Goal: Information Seeking & Learning: Learn about a topic

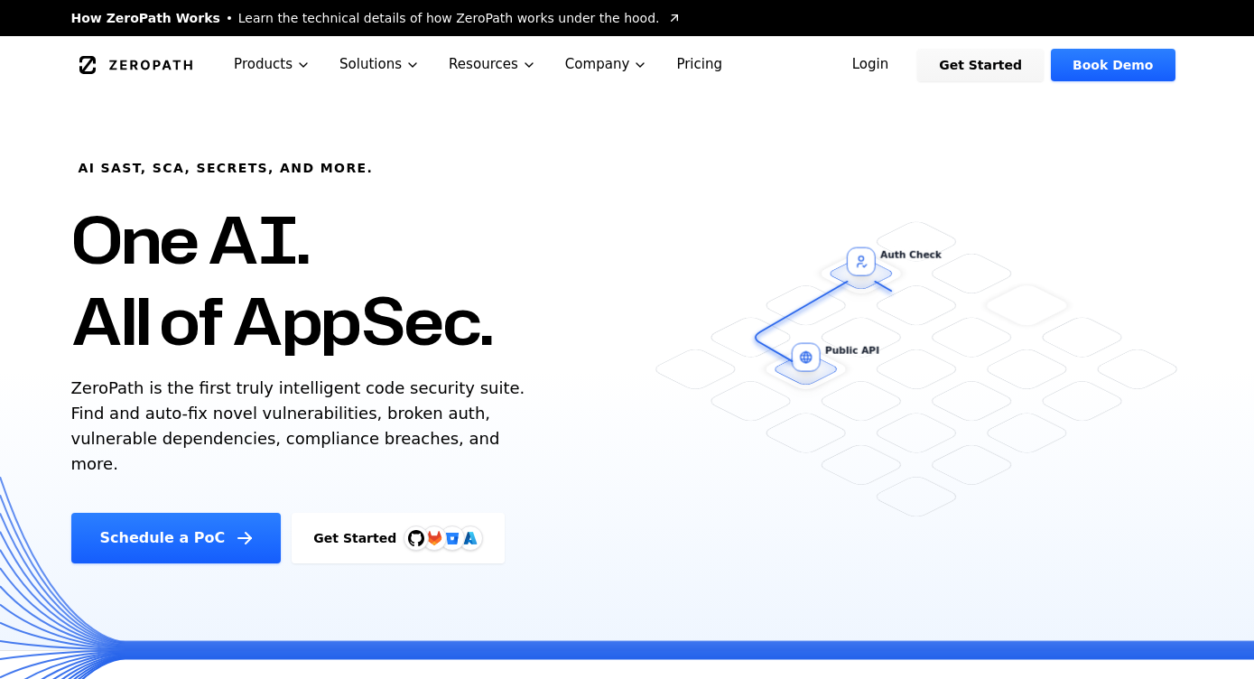
drag, startPoint x: 69, startPoint y: 219, endPoint x: 477, endPoint y: 390, distance: 442.7
click at [477, 390] on div "AI SAST, SCA, Secrets, and more. One AI. All of AppSec. ZeroPath is the first t…" at bounding box center [378, 329] width 656 height 470
click at [477, 390] on p "ZeroPath is the first truly intelligent code security suite. Find and auto-fix …" at bounding box center [302, 426] width 462 height 101
drag, startPoint x: 498, startPoint y: 459, endPoint x: 466, endPoint y: 164, distance: 296.2
click at [466, 164] on div "AI SAST, SCA, Secrets, and more. One AI. All of AppSec. ZeroPath is the first t…" at bounding box center [378, 329] width 656 height 470
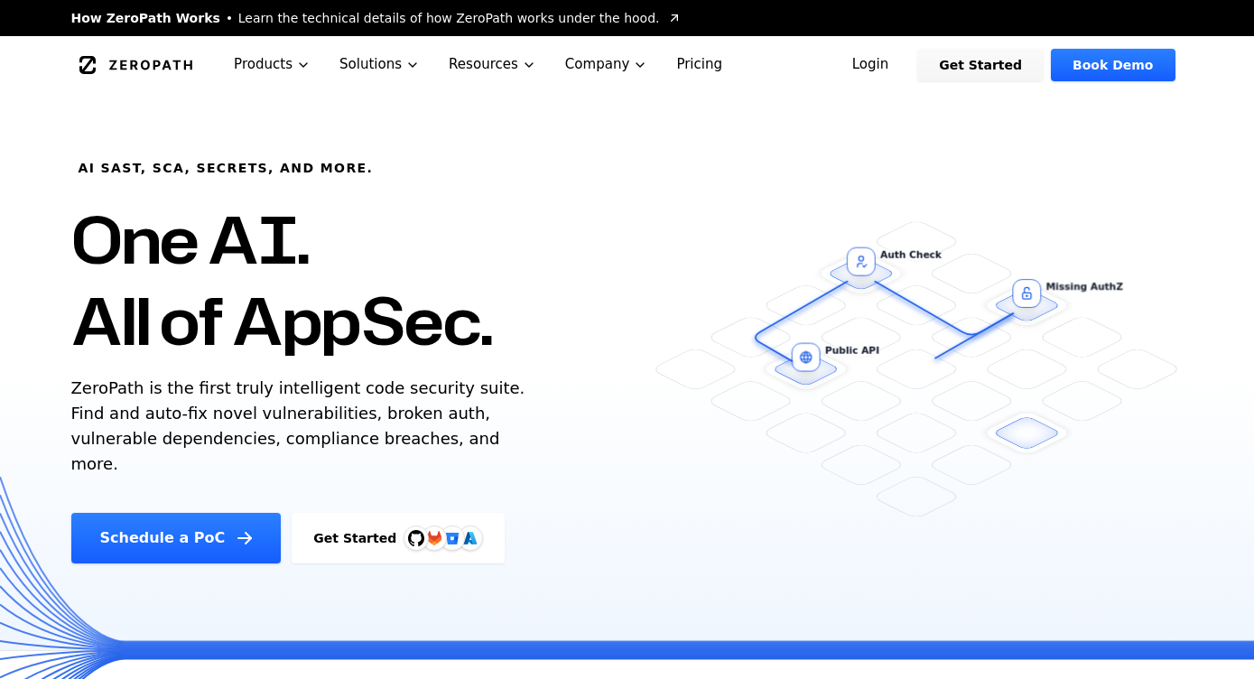
click at [466, 164] on div "AI SAST, SCA, Secrets, and more. One AI. All of AppSec. ZeroPath is the first t…" at bounding box center [378, 329] width 656 height 470
drag, startPoint x: 424, startPoint y: 336, endPoint x: 433, endPoint y: 473, distance: 137.6
click at [433, 473] on div "AI SAST, SCA, Secrets, and more. One AI. All of AppSec. ZeroPath is the first t…" at bounding box center [378, 329] width 656 height 470
drag, startPoint x: 441, startPoint y: 470, endPoint x: 497, endPoint y: 442, distance: 62.2
click at [446, 468] on div "AI SAST, SCA, Secrets, and more. One AI. All of AppSec. ZeroPath is the first t…" at bounding box center [378, 329] width 656 height 470
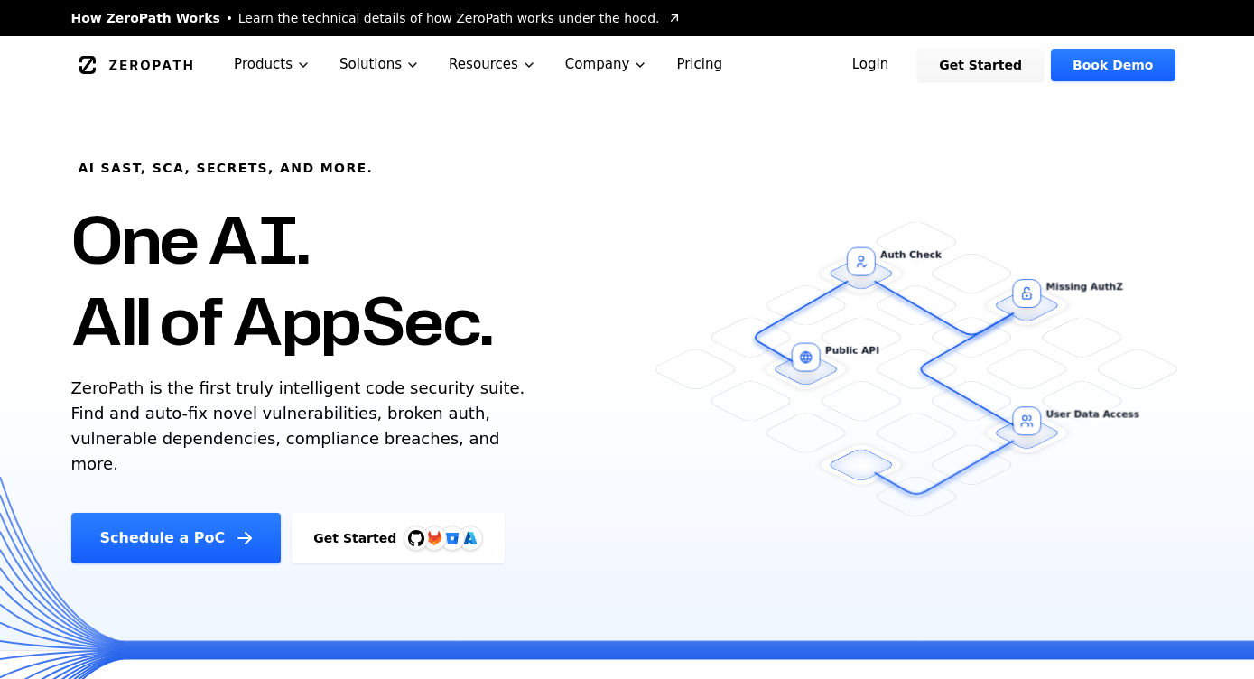
drag, startPoint x: 497, startPoint y: 442, endPoint x: 489, endPoint y: 173, distance: 269.2
click at [489, 173] on div "AI SAST, SCA, Secrets, and more. One AI. All of AppSec. ZeroPath is the first t…" at bounding box center [378, 329] width 656 height 470
click at [488, 175] on div "AI SAST, SCA, Secrets, and more. One AI. All of AppSec. ZeroPath is the first t…" at bounding box center [378, 329] width 656 height 470
drag, startPoint x: 453, startPoint y: 199, endPoint x: 408, endPoint y: 470, distance: 274.6
click at [408, 470] on div "AI SAST, SCA, Secrets, and more. One AI. All of AppSec. ZeroPath is the first t…" at bounding box center [378, 329] width 656 height 470
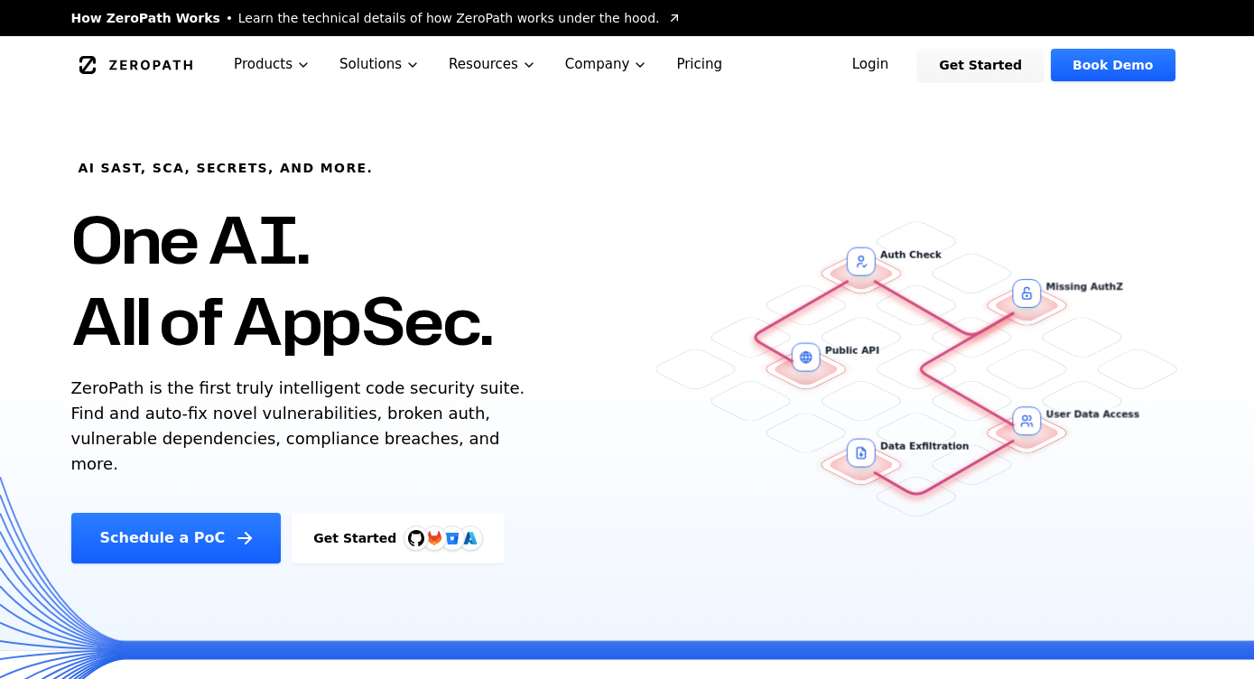
drag, startPoint x: 426, startPoint y: 457, endPoint x: 466, endPoint y: 448, distance: 40.7
click at [430, 459] on div "AI SAST, SCA, Secrets, and more. One AI. All of AppSec. ZeroPath is the first t…" at bounding box center [378, 329] width 656 height 470
drag, startPoint x: 466, startPoint y: 448, endPoint x: 473, endPoint y: 222, distance: 225.9
click at [473, 222] on div "AI SAST, SCA, Secrets, and more. One AI. All of AppSec. ZeroPath is the first t…" at bounding box center [378, 329] width 656 height 470
click at [475, 222] on h1 "One AI. All of AppSec." at bounding box center [282, 280] width 422 height 163
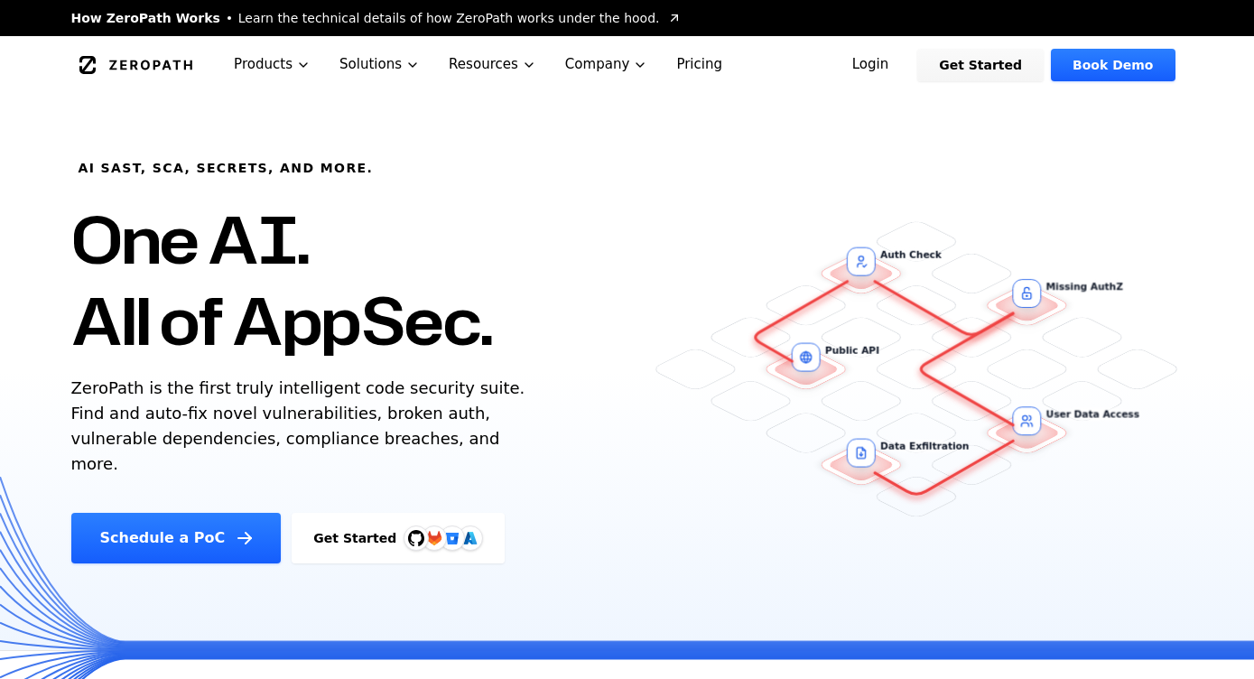
drag, startPoint x: 471, startPoint y: 143, endPoint x: 489, endPoint y: 461, distance: 318.4
click at [489, 461] on div "AI SAST, SCA, Secrets, and more. One AI. All of AppSec. ZeroPath is the first t…" at bounding box center [378, 329] width 656 height 470
click at [493, 459] on div "AI SAST, SCA, Secrets, and more. One AI. All of AppSec. ZeroPath is the first t…" at bounding box center [378, 329] width 656 height 470
drag, startPoint x: 500, startPoint y: 432, endPoint x: 491, endPoint y: 170, distance: 262.0
click at [491, 170] on div "AI SAST, SCA, Secrets, and more. One AI. All of AppSec. ZeroPath is the first t…" at bounding box center [378, 329] width 656 height 470
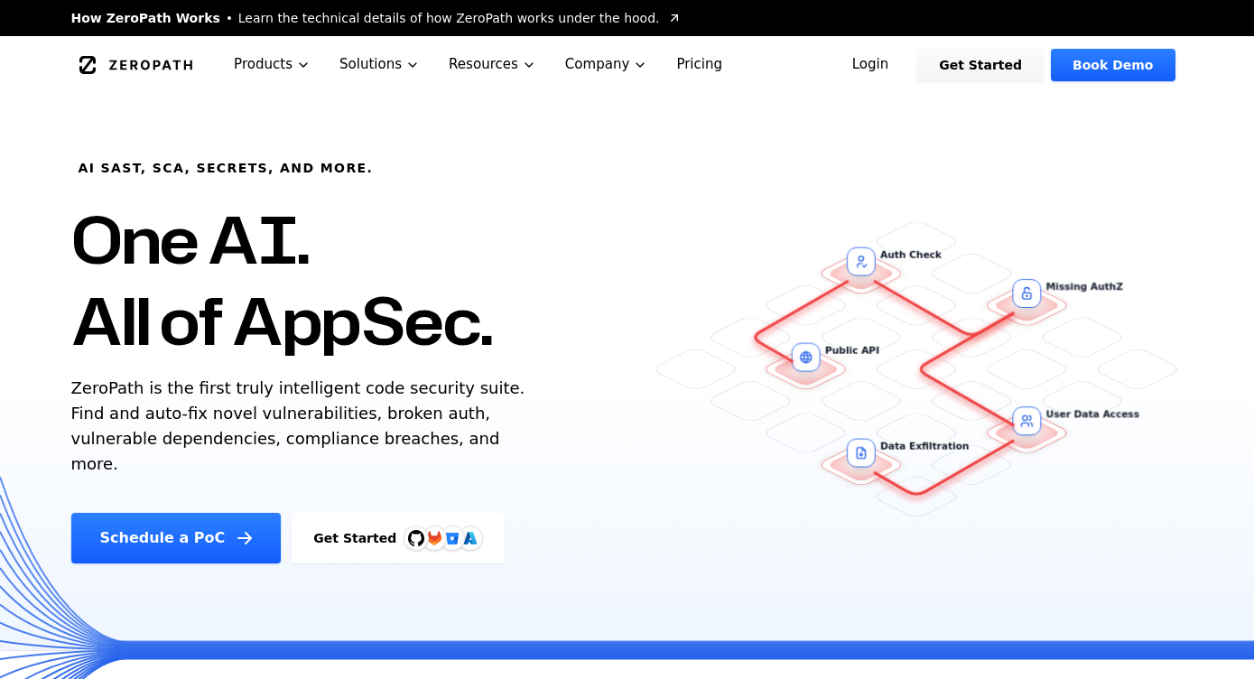
click at [491, 170] on div "AI SAST, SCA, Secrets, and more. One AI. All of AppSec. ZeroPath is the first t…" at bounding box center [378, 329] width 656 height 470
drag, startPoint x: 491, startPoint y: 170, endPoint x: 433, endPoint y: 433, distance: 269.9
click at [433, 433] on div "AI SAST, SCA, Secrets, and more. One AI. All of AppSec. ZeroPath is the first t…" at bounding box center [378, 329] width 656 height 470
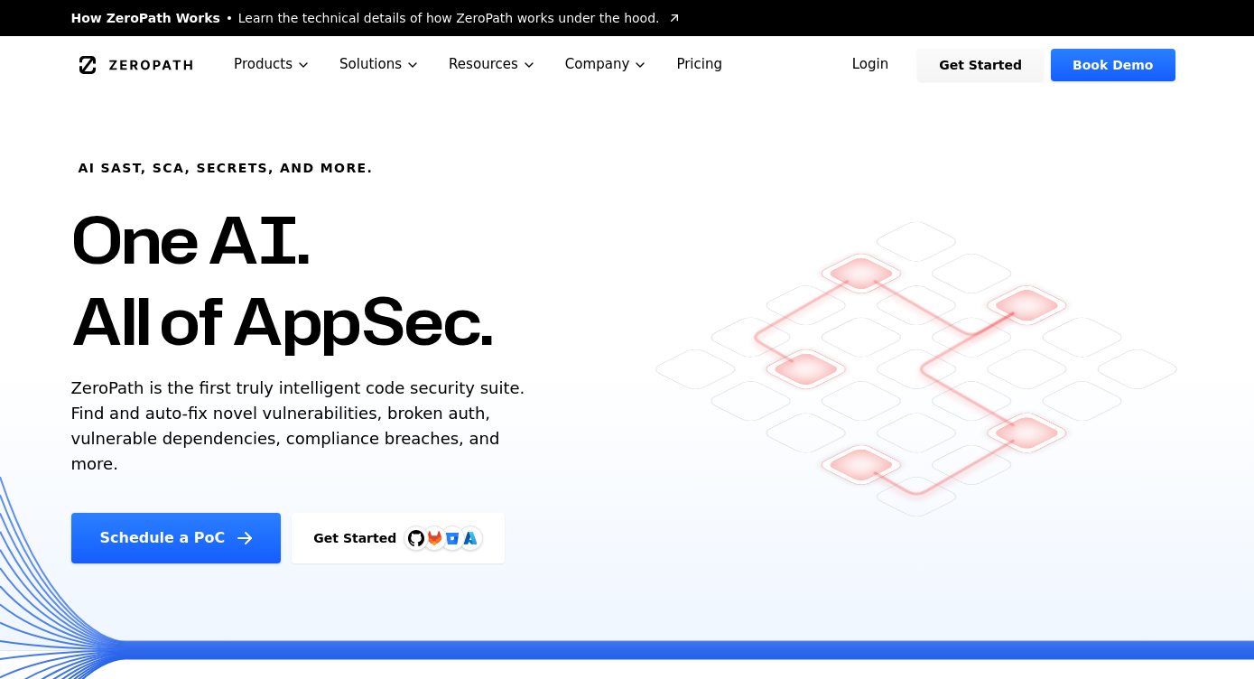
drag, startPoint x: 433, startPoint y: 433, endPoint x: 507, endPoint y: 408, distance: 78.2
click at [437, 433] on p "ZeroPath is the first truly intelligent code security suite. Find and auto-fix …" at bounding box center [302, 426] width 462 height 101
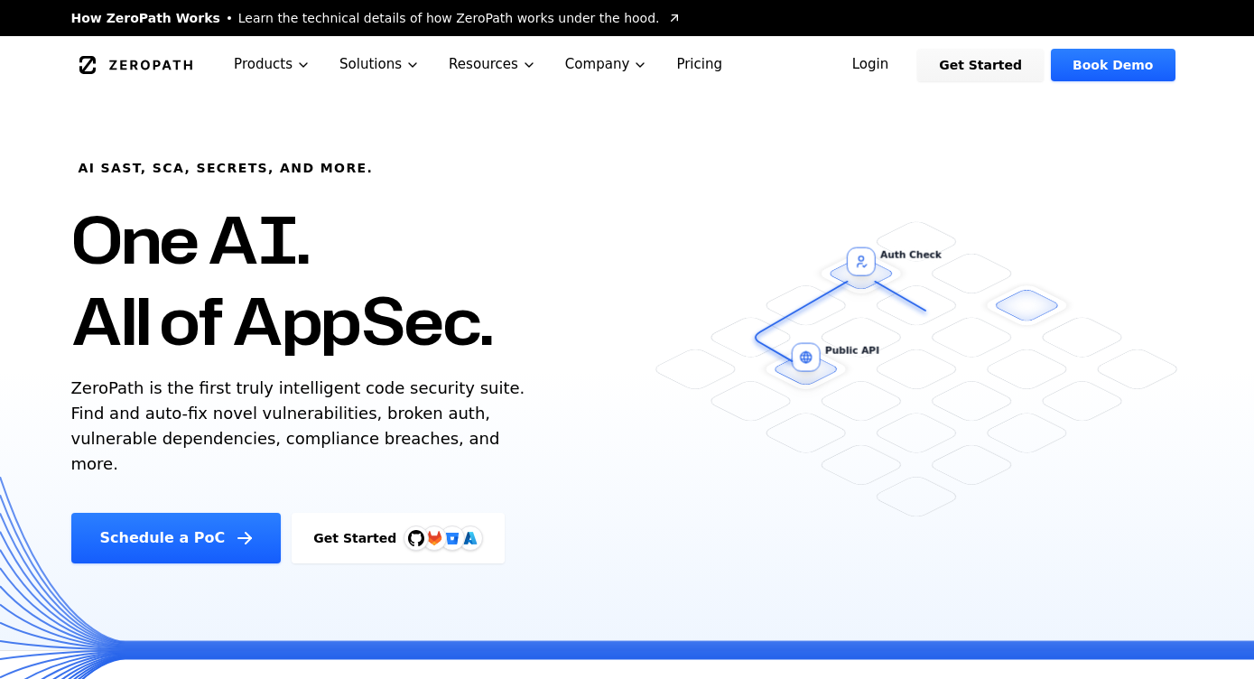
drag, startPoint x: 81, startPoint y: 208, endPoint x: 621, endPoint y: 392, distance: 570.5
click at [621, 392] on div "AI SAST, SCA, Secrets, and more. One AI. All of AppSec. ZeroPath is the first t…" at bounding box center [627, 372] width 1254 height 556
click at [621, 392] on div "AI SAST, SCA, Secrets, and more. One AI. All of AppSec. ZeroPath is the first t…" at bounding box center [378, 329] width 656 height 470
drag, startPoint x: 184, startPoint y: 323, endPoint x: -99, endPoint y: 222, distance: 301.0
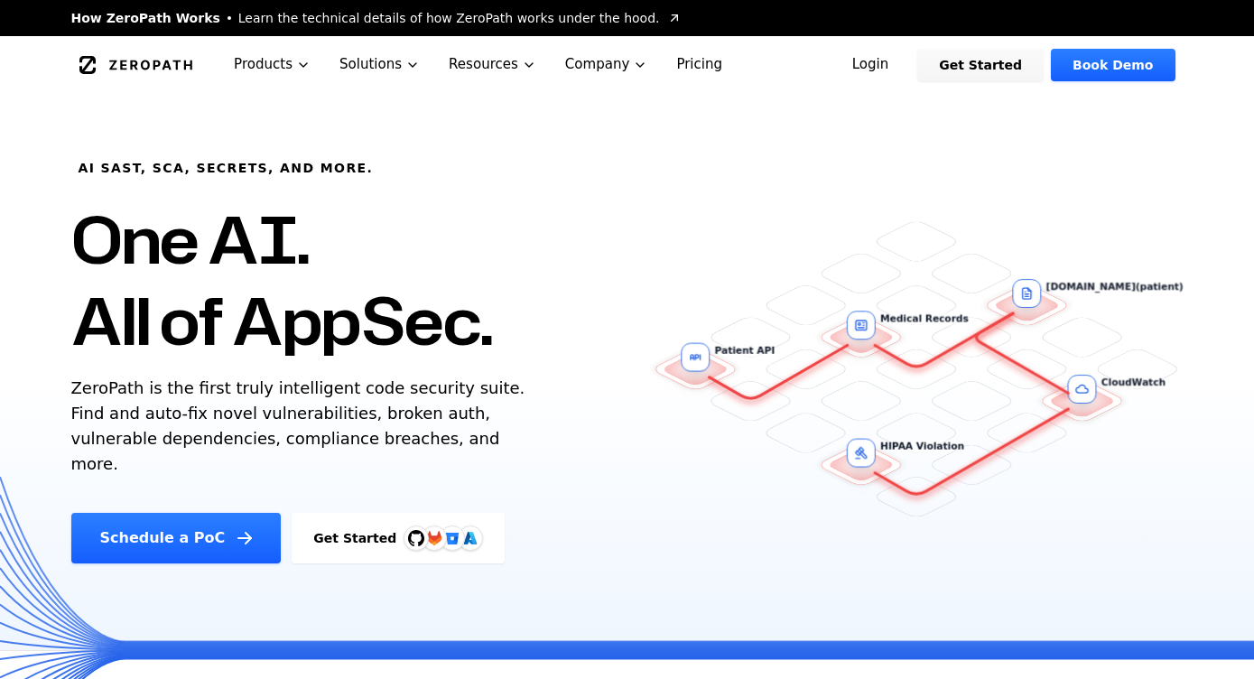
click at [681, 76] on link "Pricing" at bounding box center [699, 64] width 75 height 57
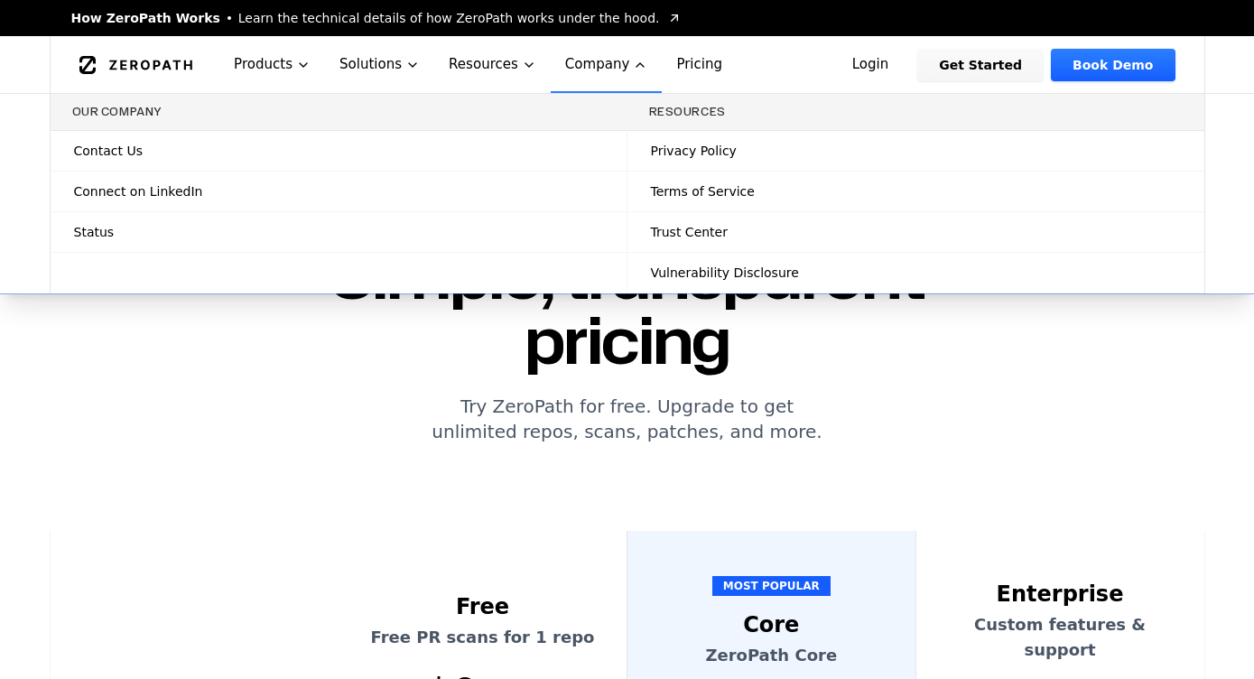
click at [572, 9] on span "Learn the technical details of how ZeroPath works under the hood." at bounding box center [449, 18] width 422 height 18
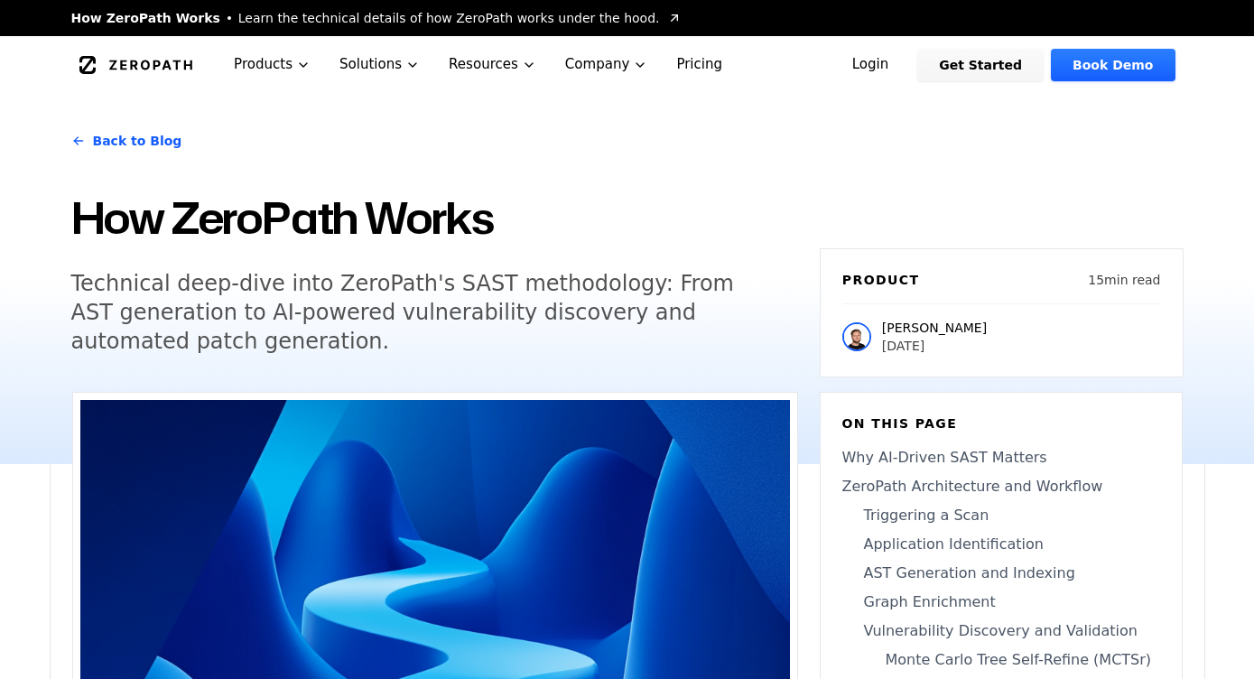
click at [1000, 67] on link "Get Started" at bounding box center [980, 65] width 126 height 33
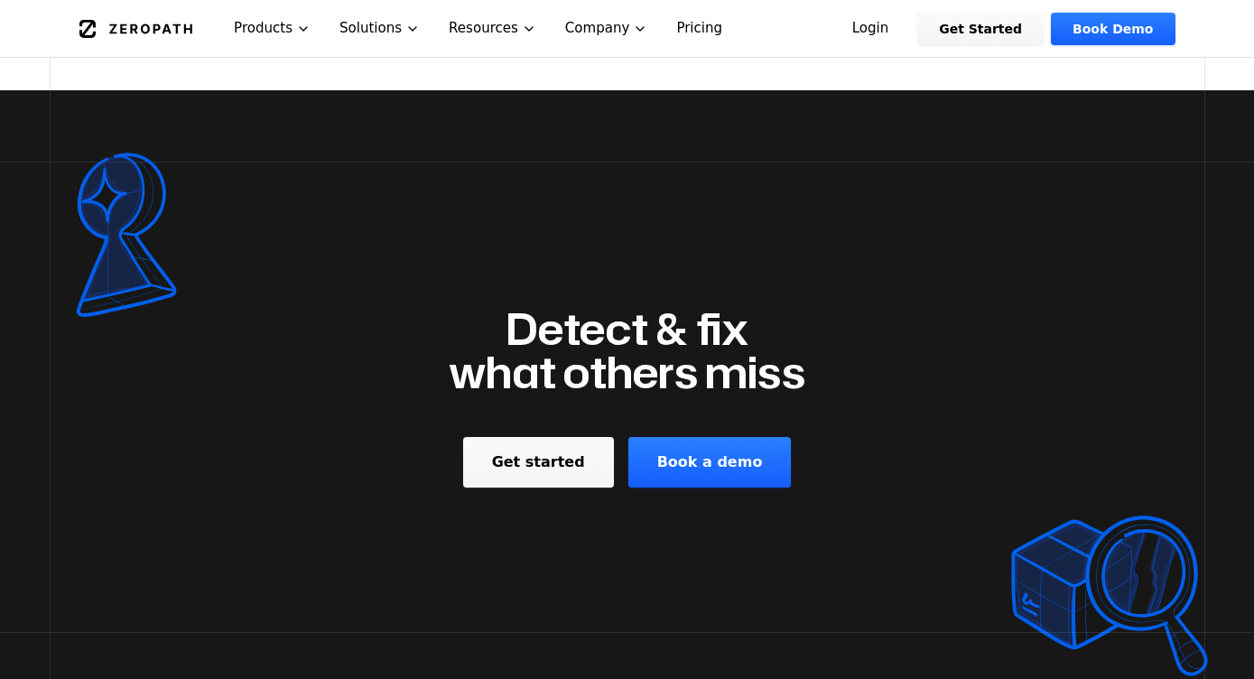
scroll to position [14299, 0]
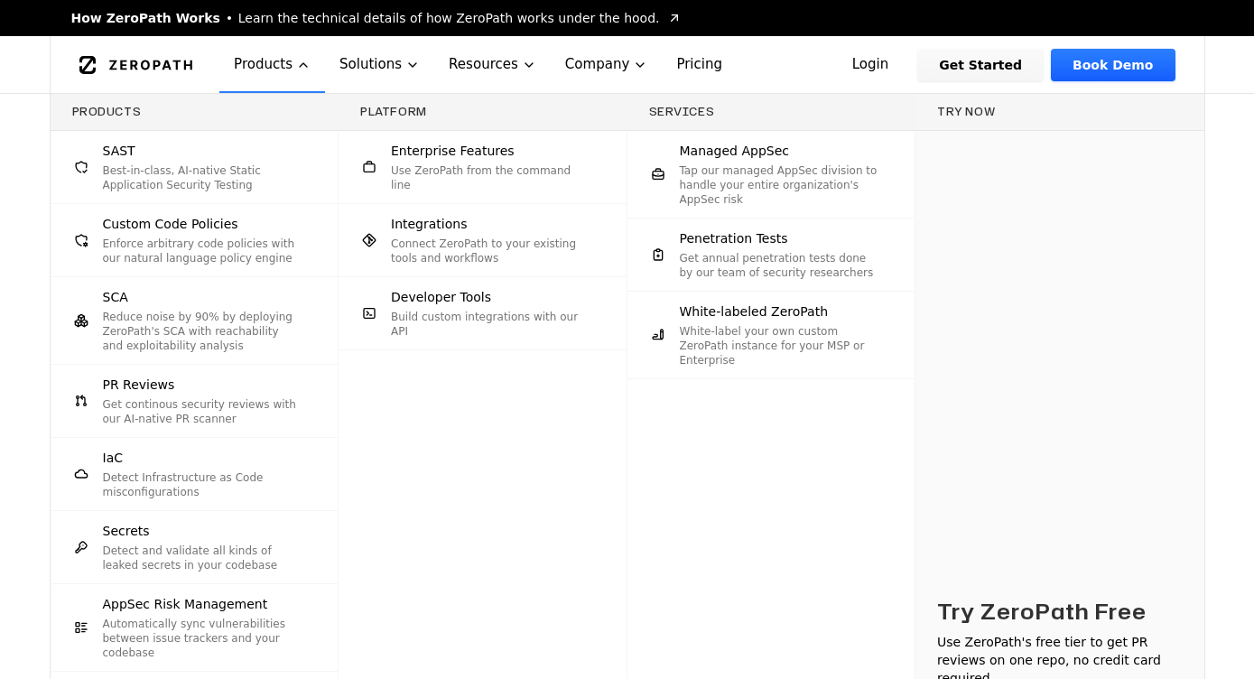
click at [129, 309] on div "SCA Reduce noise by 90% by deploying ZeroPath's SCA with reachability and explo…" at bounding box center [203, 320] width 200 height 65
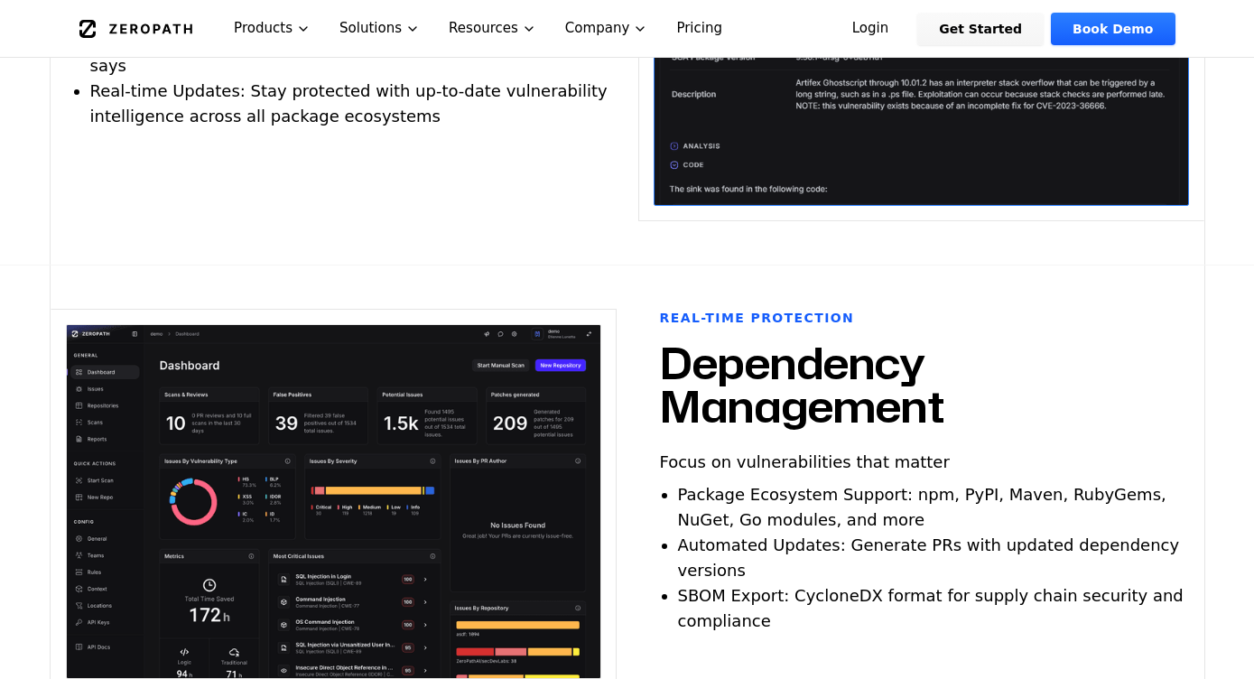
scroll to position [1743, 0]
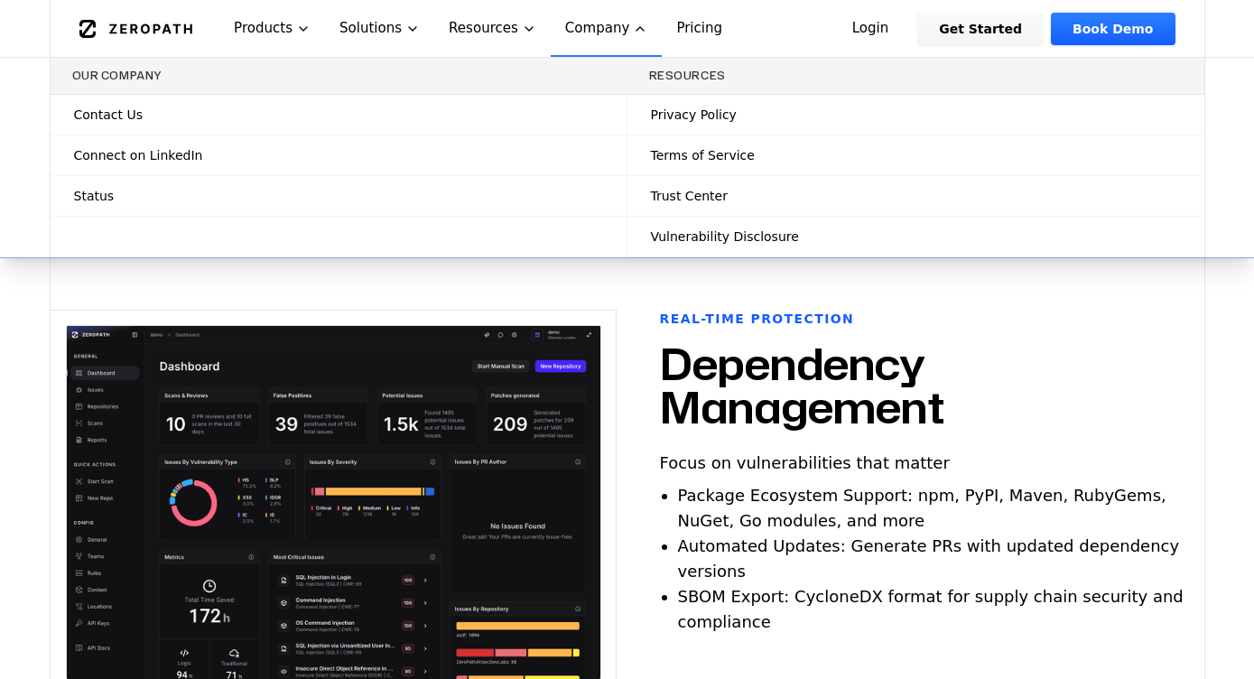
click at [130, 209] on link "Status" at bounding box center [339, 196] width 576 height 40
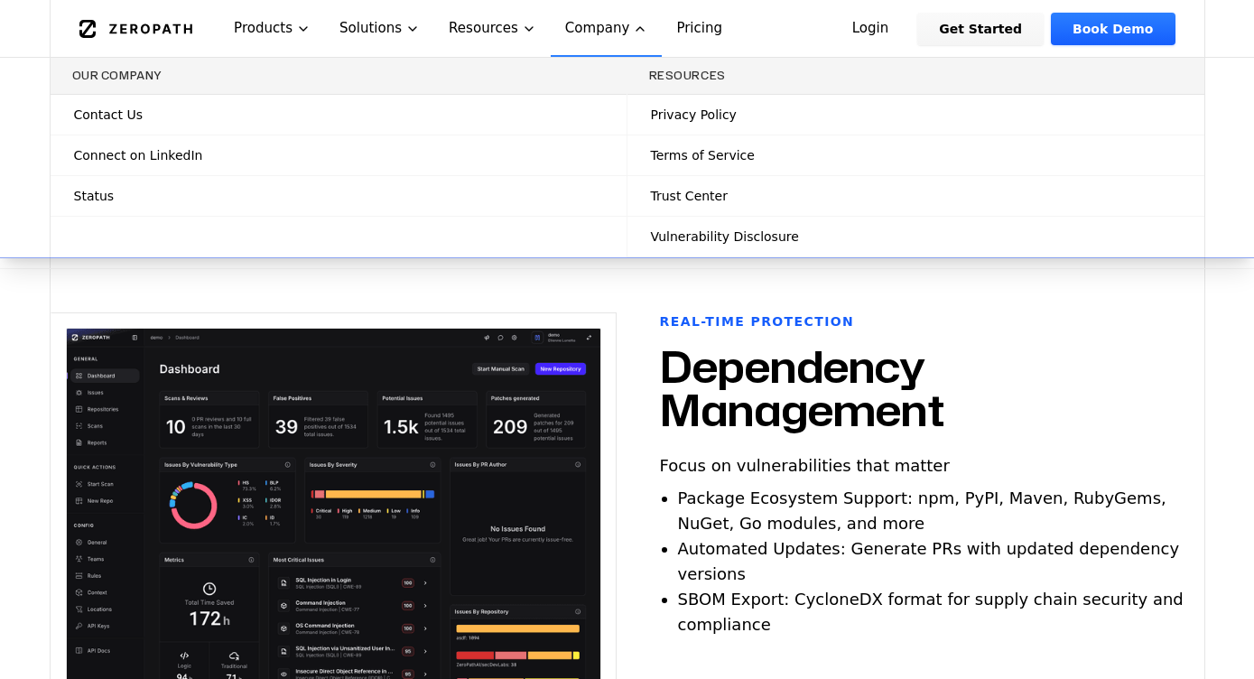
scroll to position [1743, 0]
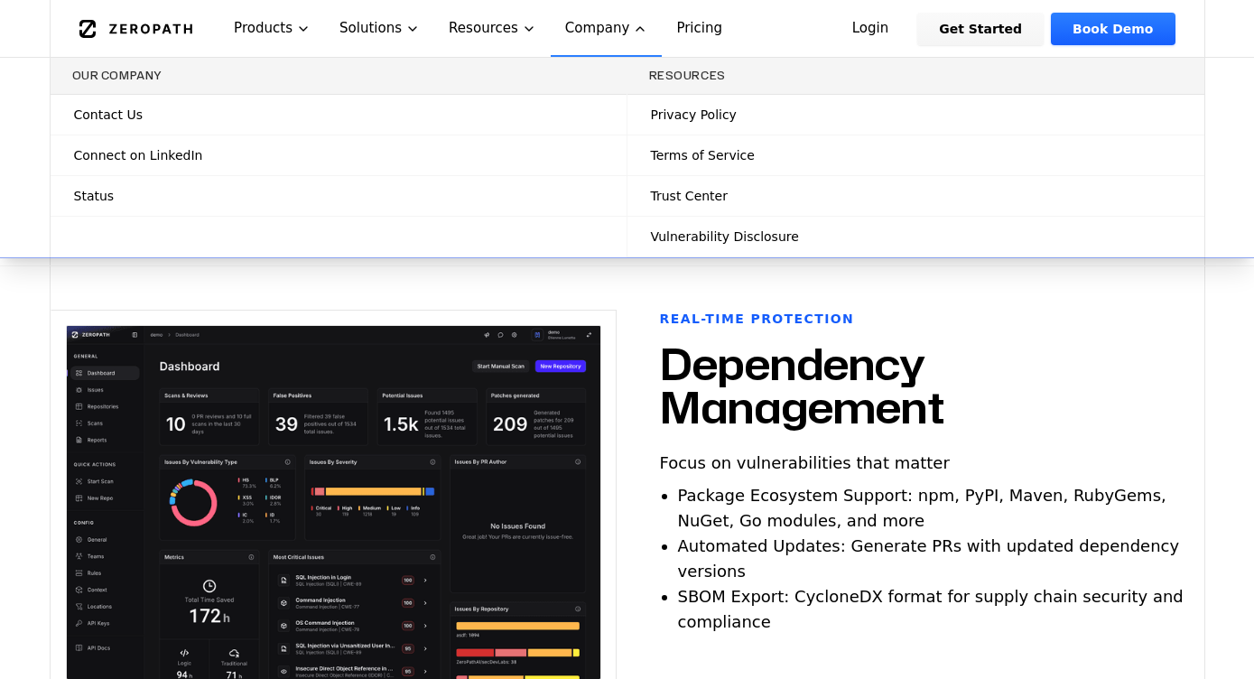
click at [713, 193] on span "Trust Center" at bounding box center [689, 196] width 77 height 18
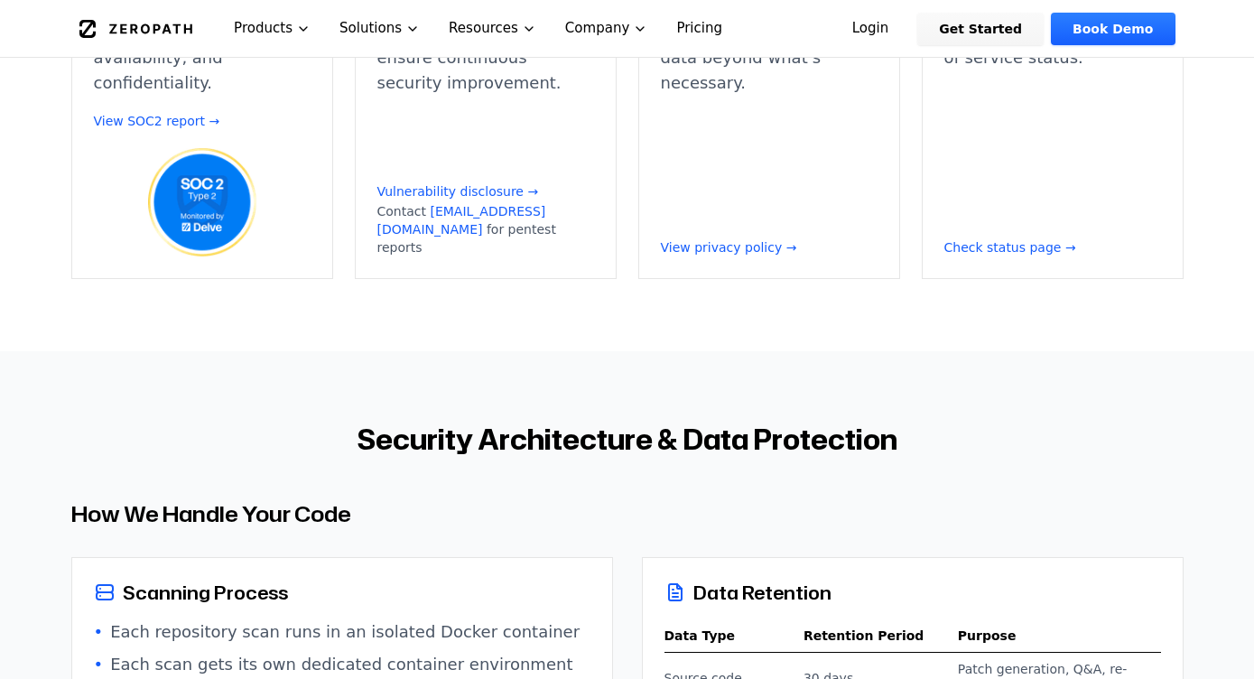
scroll to position [426, 0]
